Goal: Navigation & Orientation: Find specific page/section

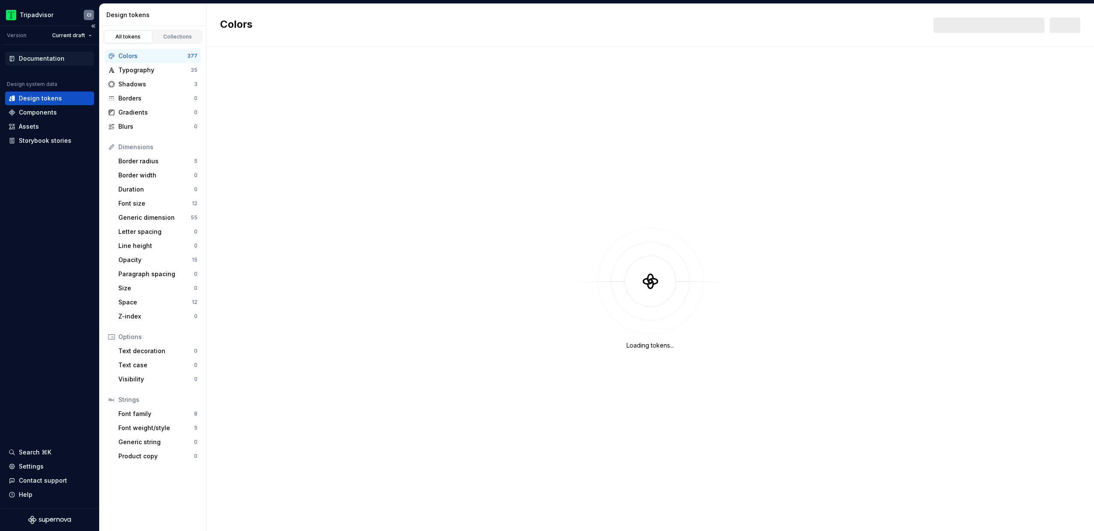
click at [47, 56] on div "Documentation" at bounding box center [42, 58] width 46 height 9
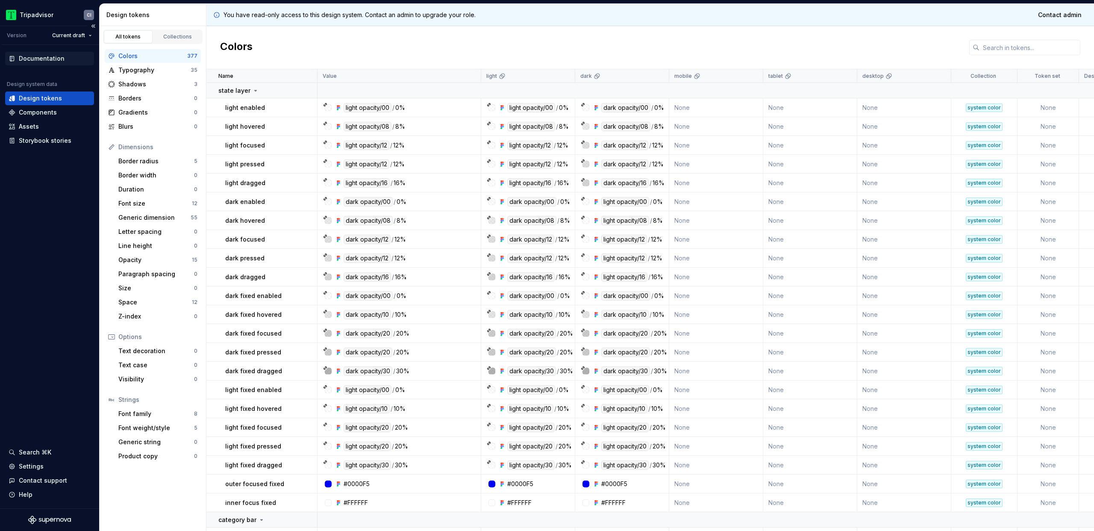
click at [32, 62] on div "Documentation" at bounding box center [42, 58] width 46 height 9
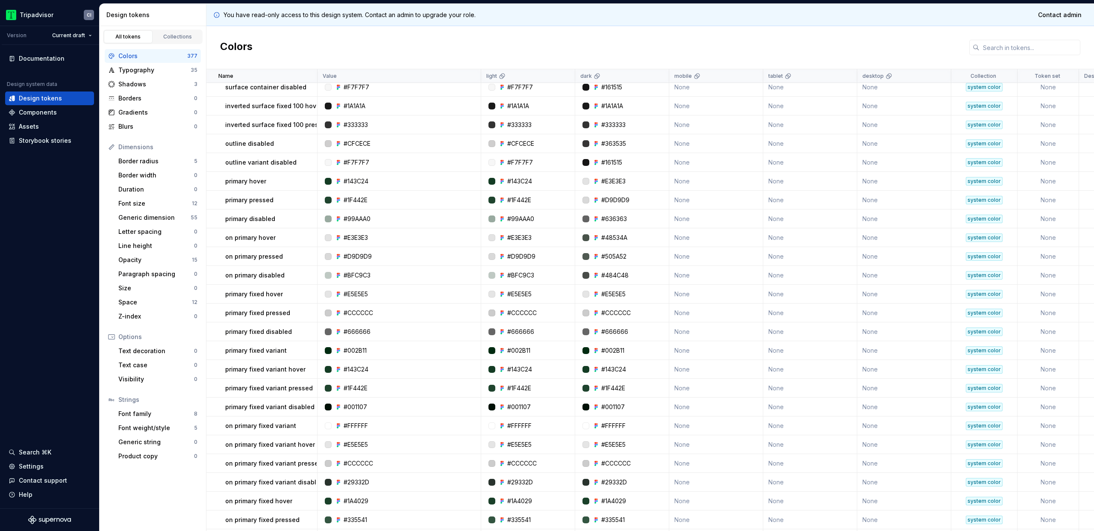
scroll to position [758, 0]
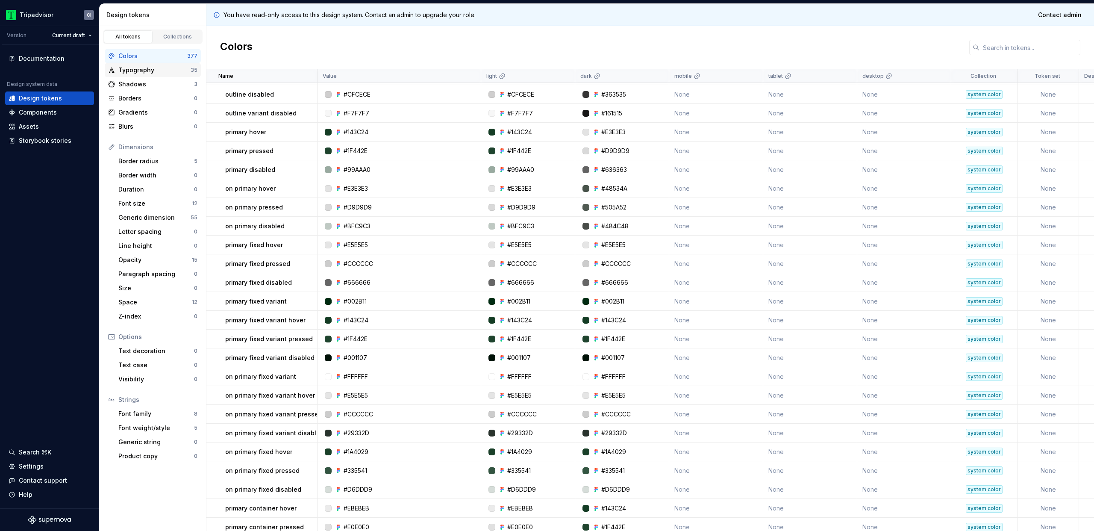
click at [143, 71] on div "Typography" at bounding box center [154, 70] width 72 height 9
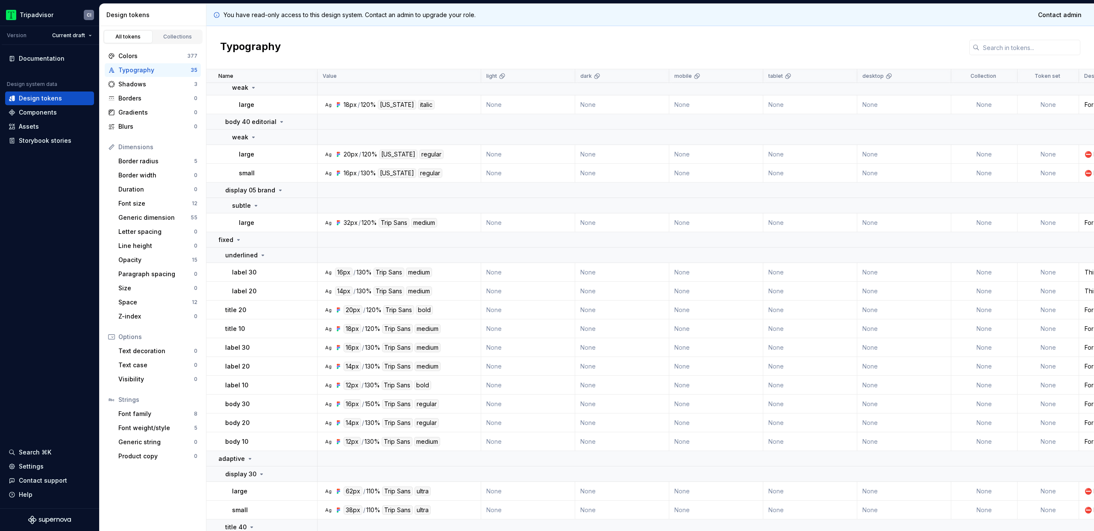
scroll to position [692, 0]
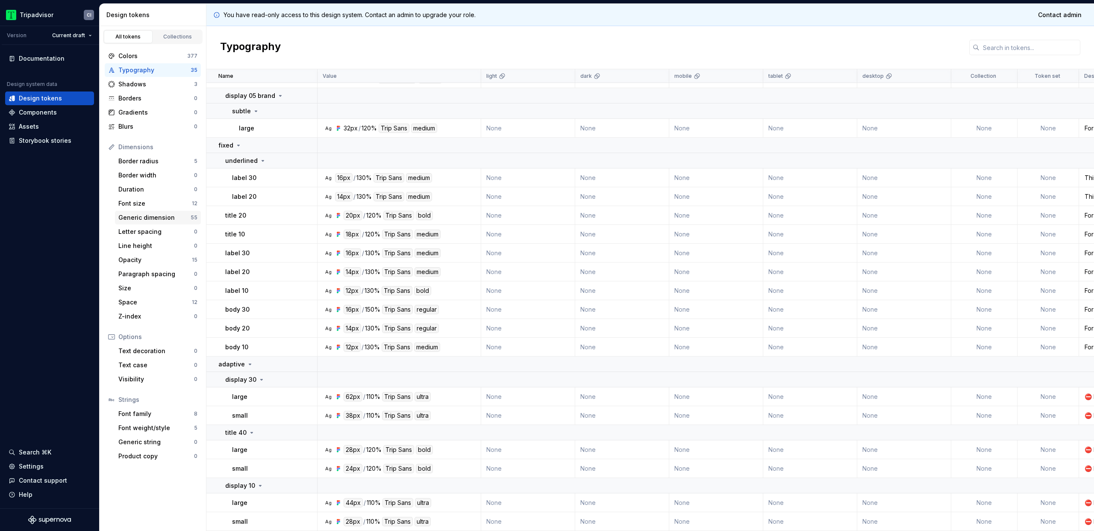
click at [146, 217] on div "Generic dimension" at bounding box center [154, 217] width 72 height 9
